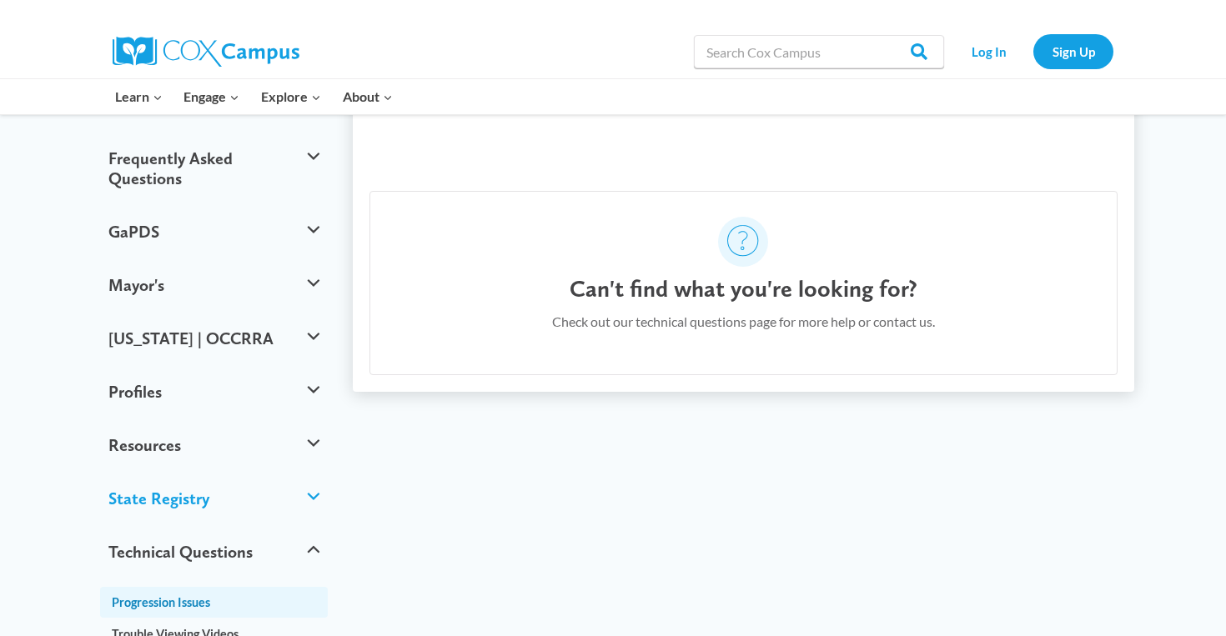
scroll to position [479, 0]
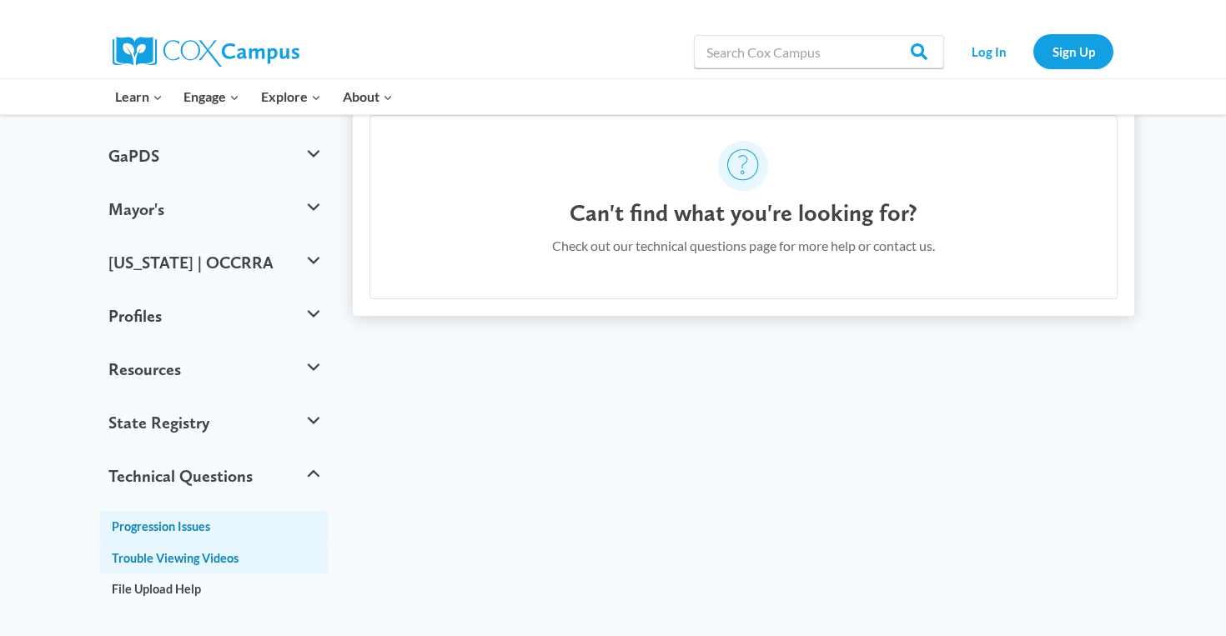
click at [224, 542] on link "Trouble Viewing Videos" at bounding box center [214, 557] width 228 height 31
